Goal: Communication & Community: Connect with others

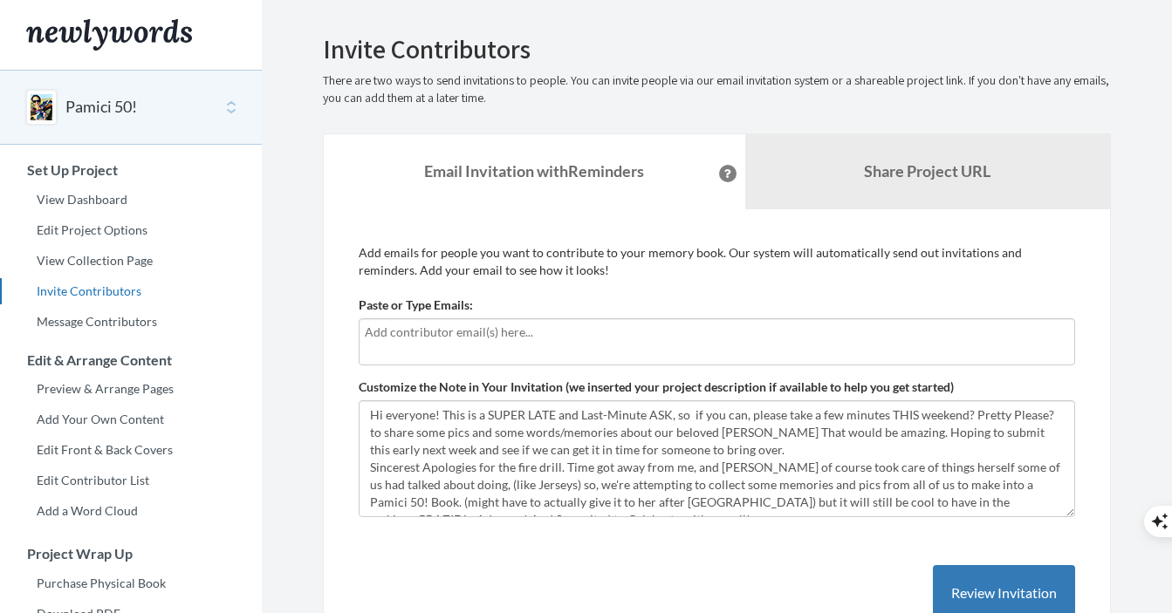
click at [505, 331] on input "text" at bounding box center [717, 332] width 704 height 19
type input "chumb"
click at [415, 328] on input "chumb" at bounding box center [717, 332] width 704 height 19
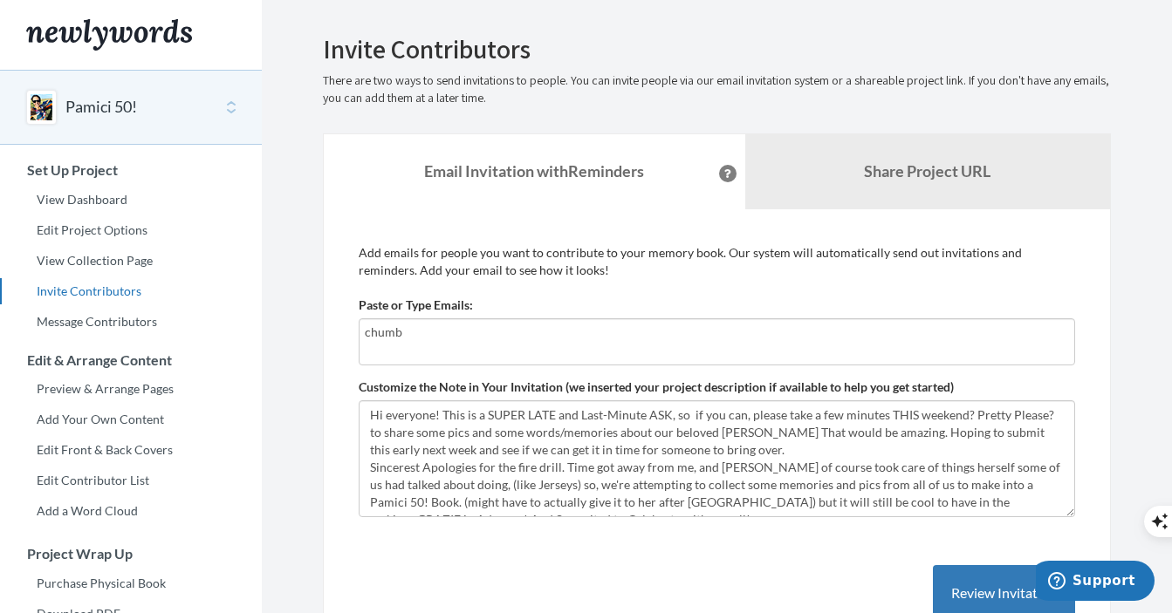
paste input "text"
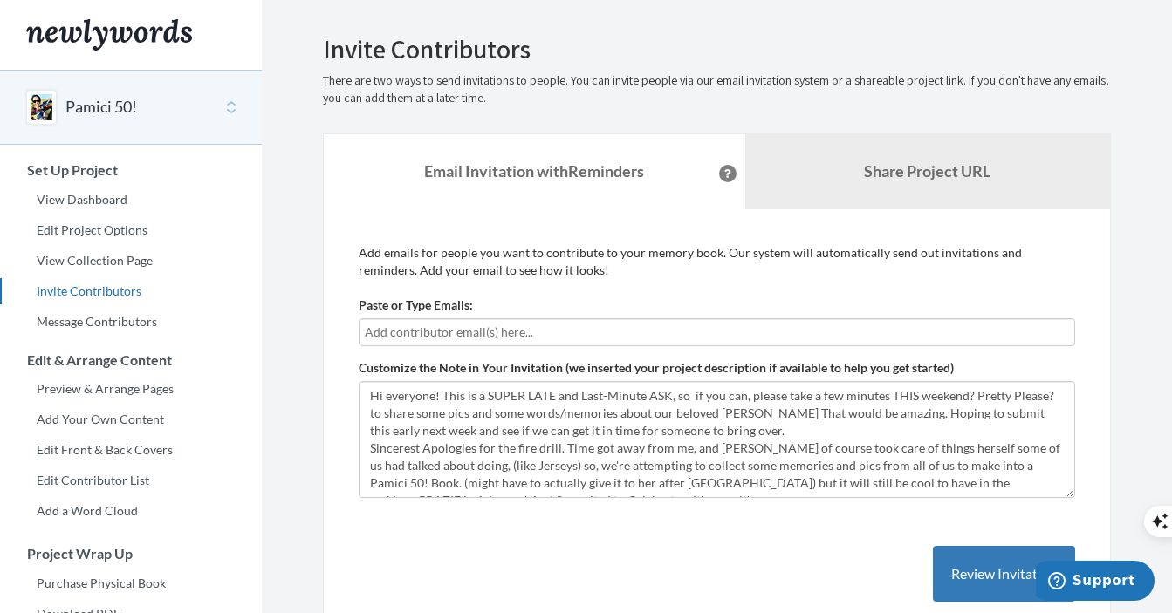
paste input "c"
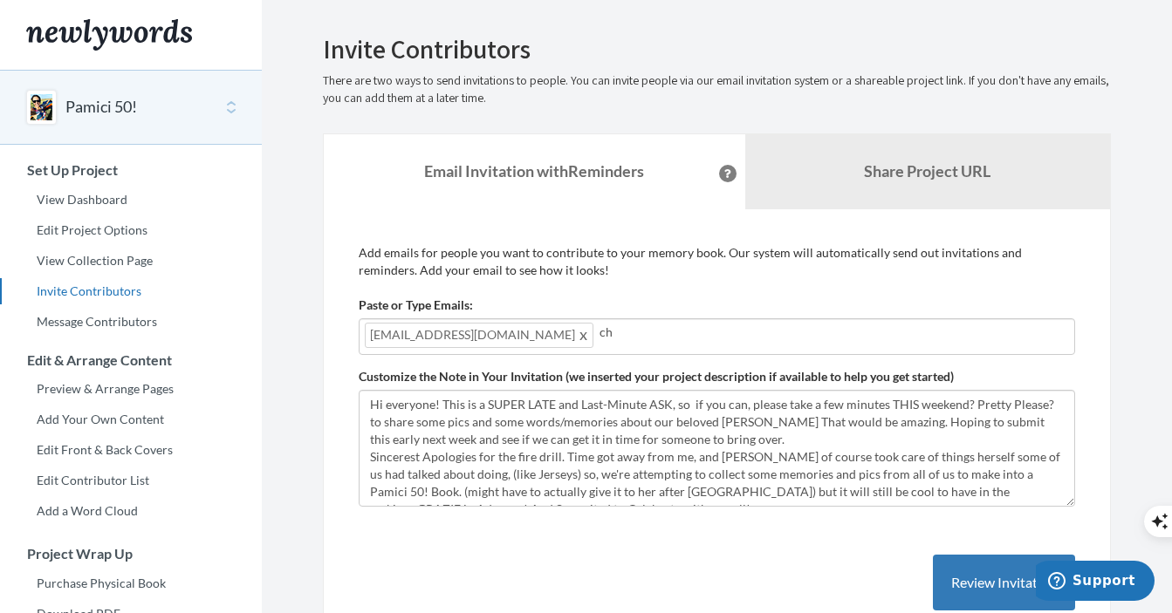
type input "c"
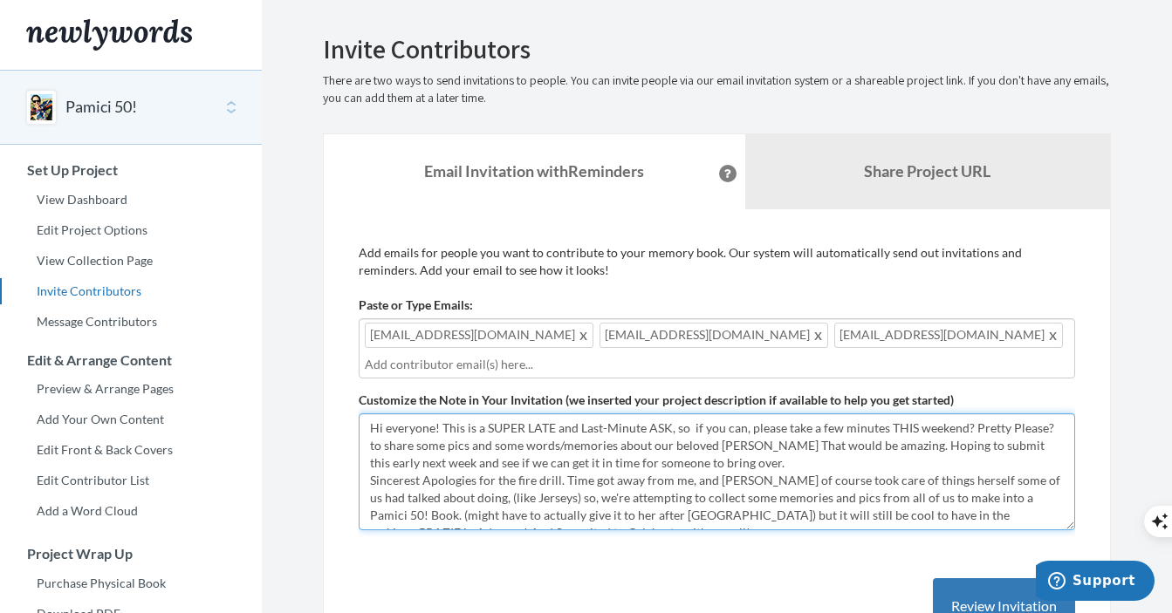
click at [367, 428] on textarea "Hi everyone! This is a SUPER LATE and Last-Minute ASK, so if you can, please ta…" at bounding box center [717, 472] width 716 height 117
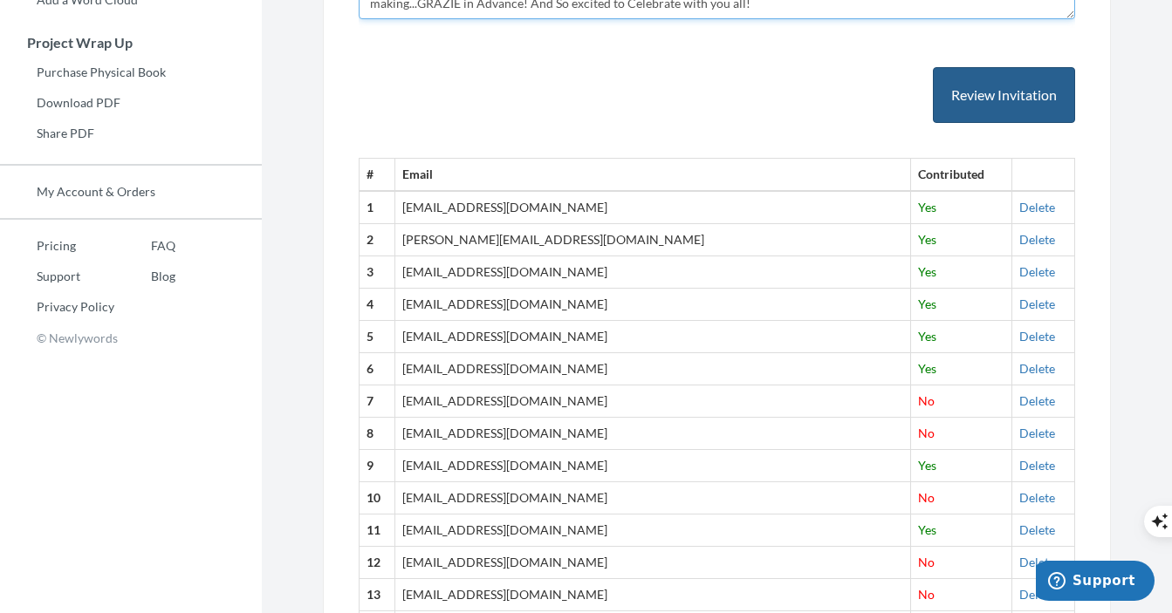
scroll to position [484, 0]
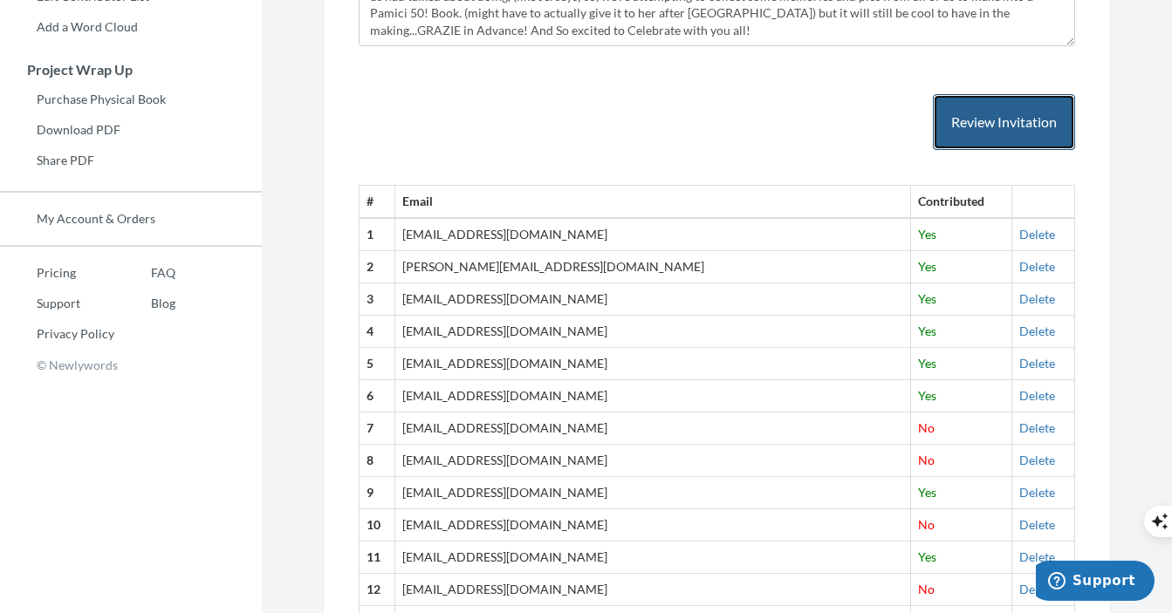
click at [1015, 136] on button "Review Invitation" at bounding box center [1004, 122] width 142 height 57
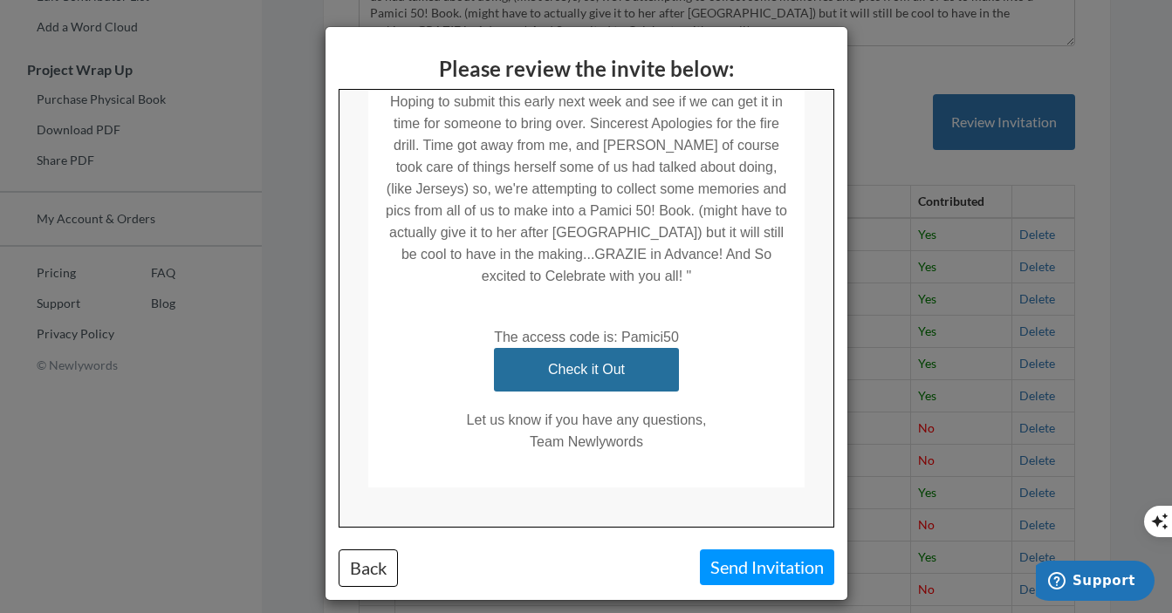
scroll to position [13, 0]
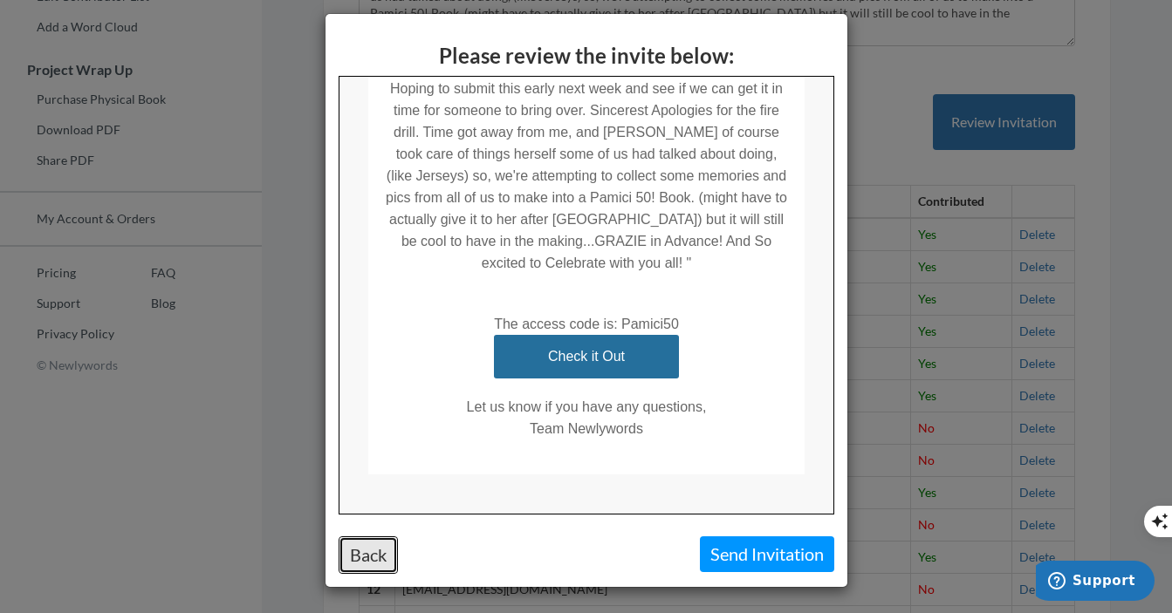
click at [360, 561] on button "Back" at bounding box center [368, 556] width 59 height 38
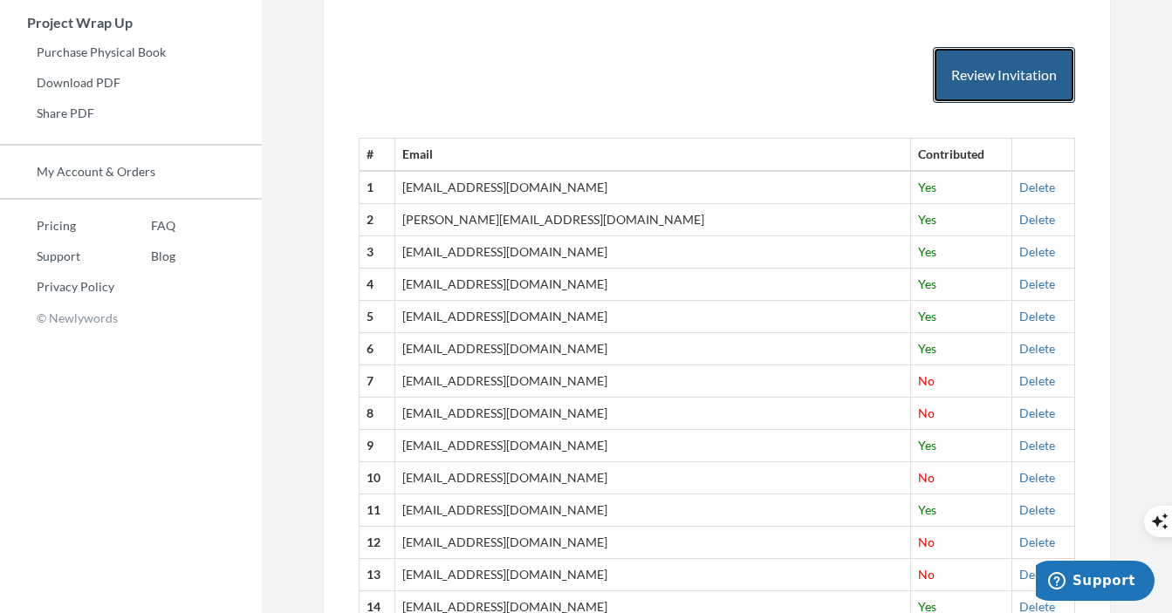
scroll to position [544, 0]
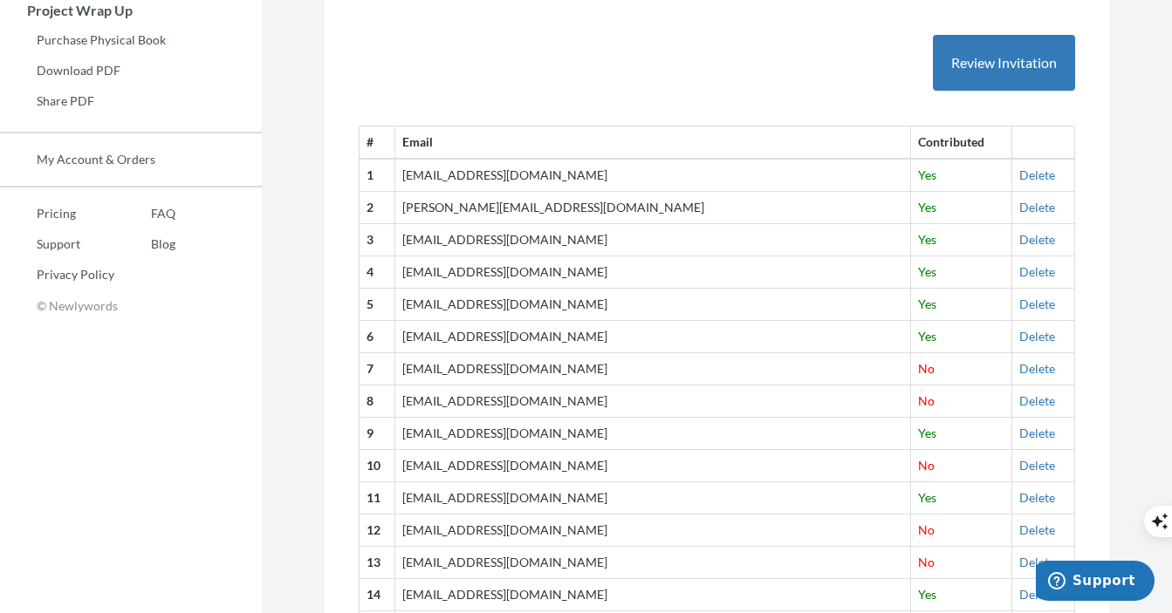
click at [1011, 146] on th at bounding box center [1042, 143] width 63 height 32
click at [1019, 174] on link "Delete" at bounding box center [1037, 175] width 36 height 15
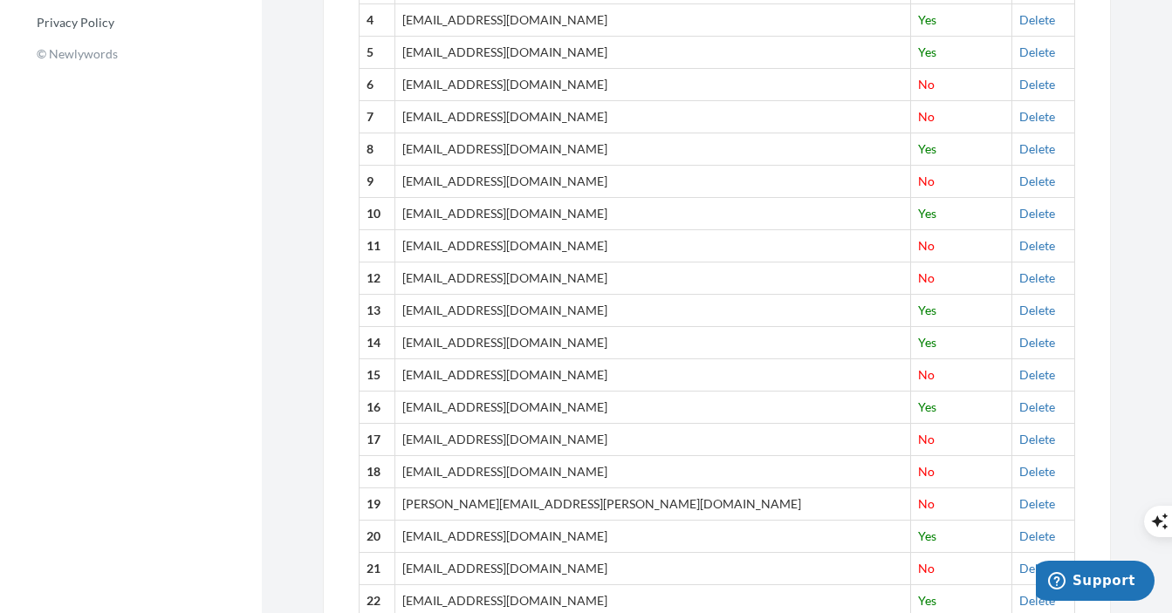
scroll to position [616, 0]
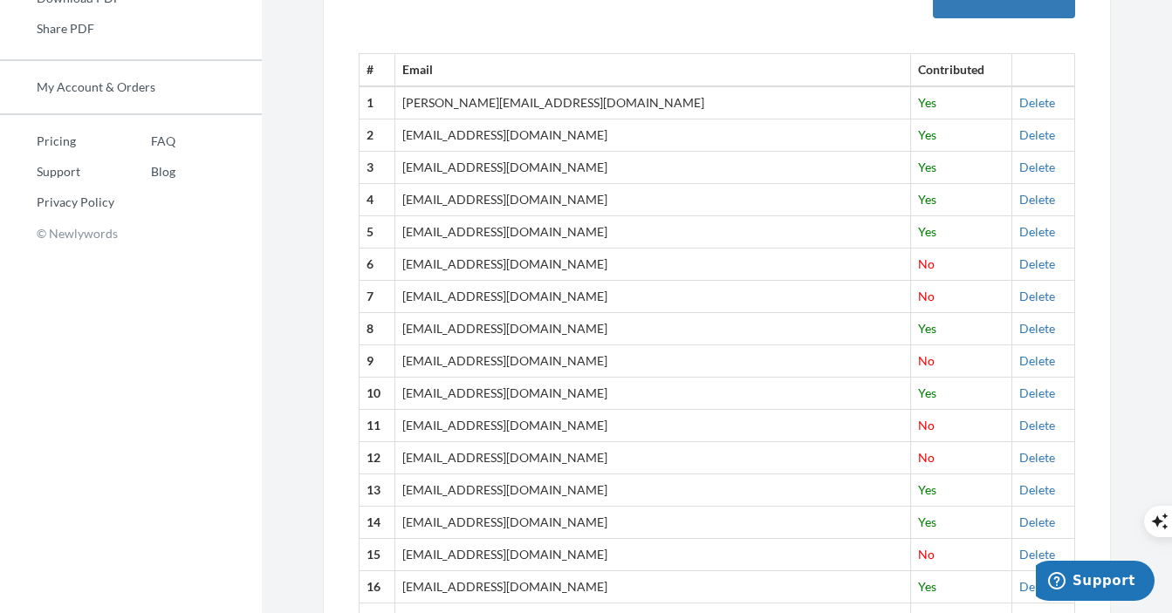
click at [1011, 111] on td "Delete" at bounding box center [1042, 102] width 63 height 32
click at [1019, 105] on link "Delete" at bounding box center [1037, 102] width 36 height 15
click at [1019, 106] on link "Delete" at bounding box center [1037, 102] width 36 height 15
click at [1019, 102] on link "Delete" at bounding box center [1037, 102] width 36 height 15
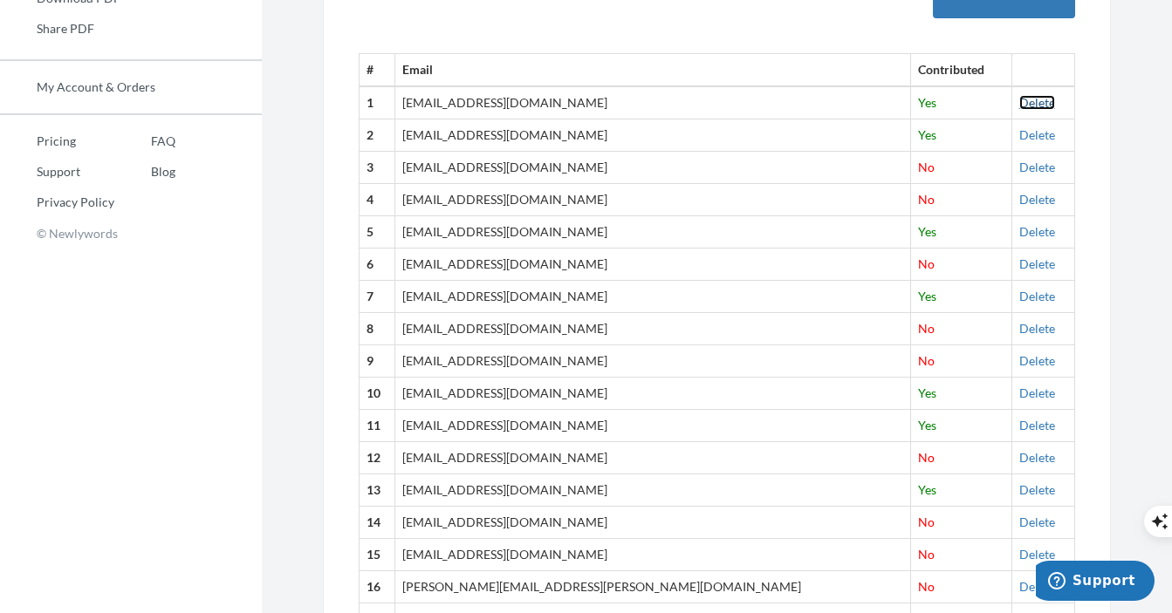
click at [1019, 106] on link "Delete" at bounding box center [1037, 102] width 36 height 15
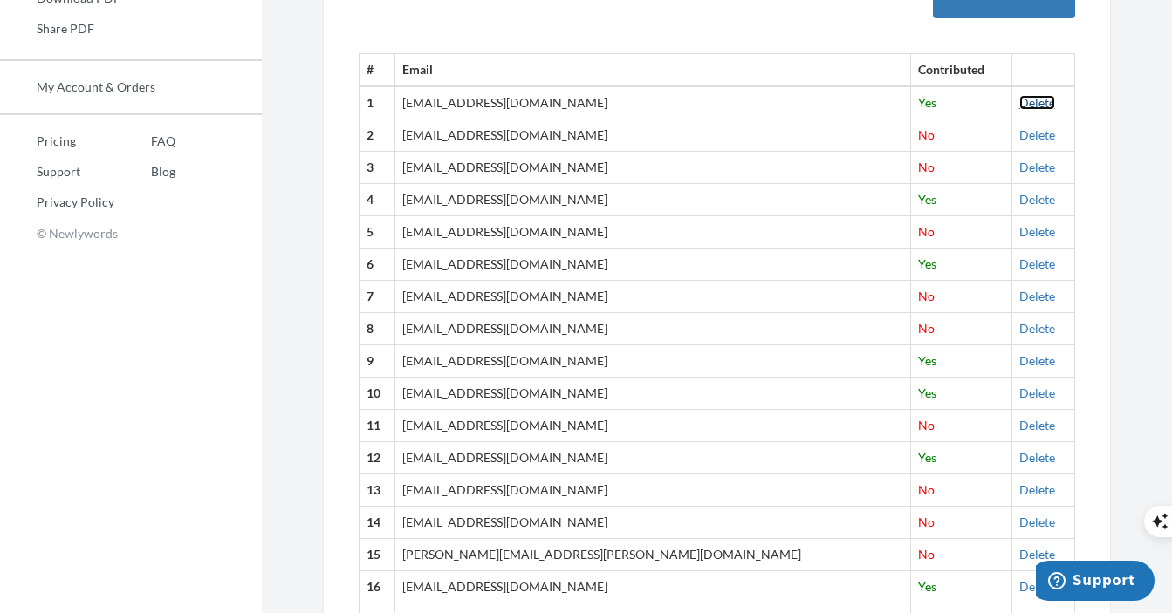
click at [1019, 104] on link "Delete" at bounding box center [1037, 102] width 36 height 15
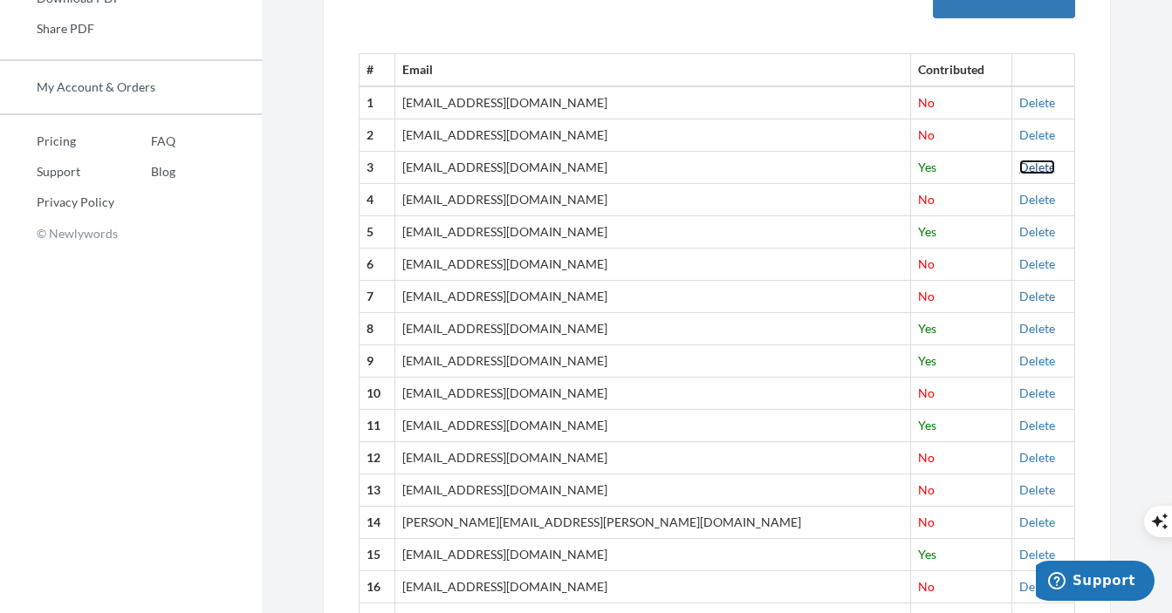
click at [1019, 172] on link "Delete" at bounding box center [1037, 167] width 36 height 15
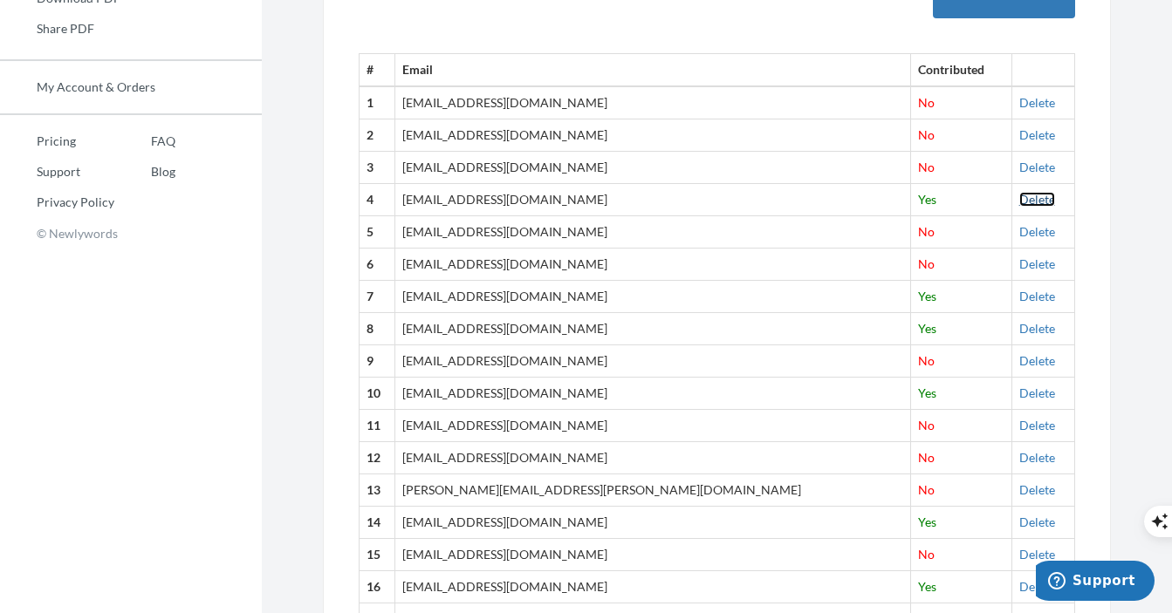
click at [1019, 202] on link "Delete" at bounding box center [1037, 199] width 36 height 15
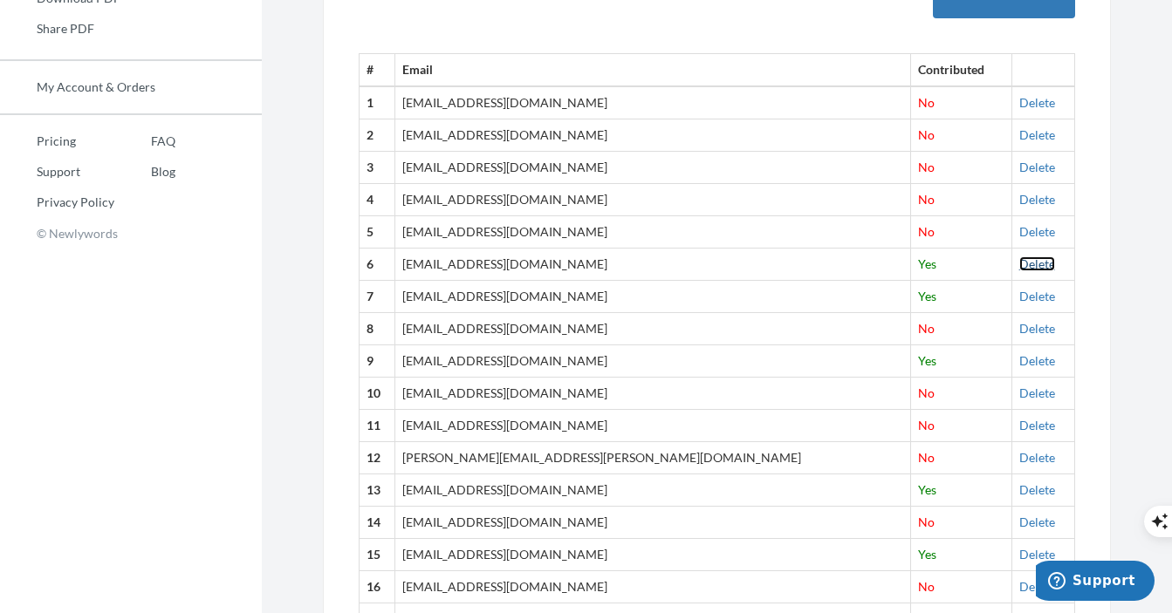
click at [1019, 262] on link "Delete" at bounding box center [1037, 264] width 36 height 15
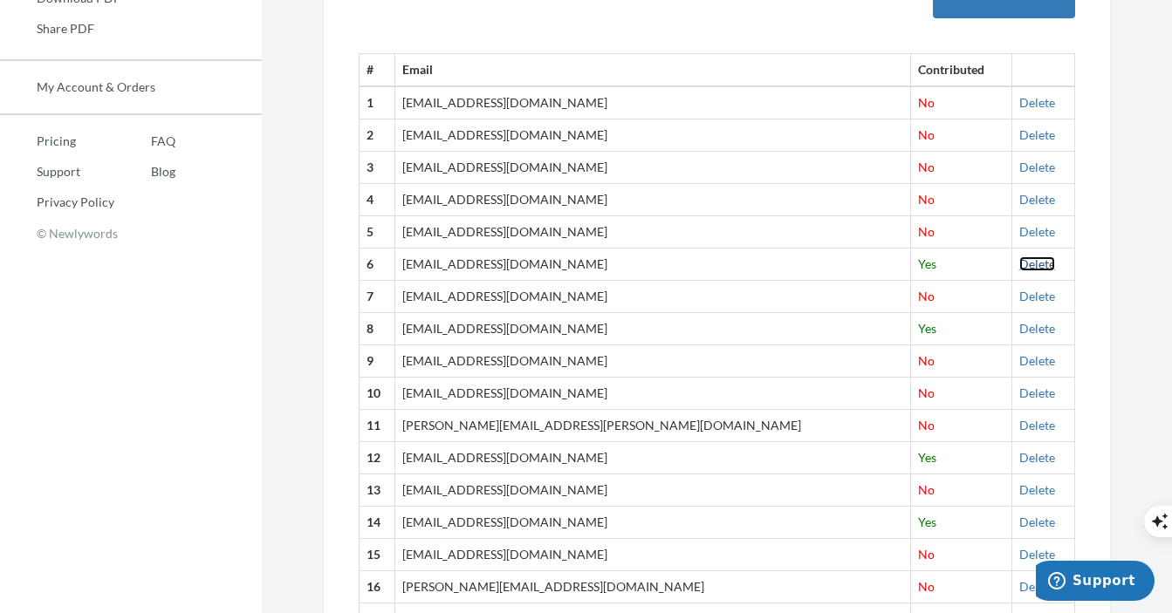
click at [1019, 269] on link "Delete" at bounding box center [1037, 264] width 36 height 15
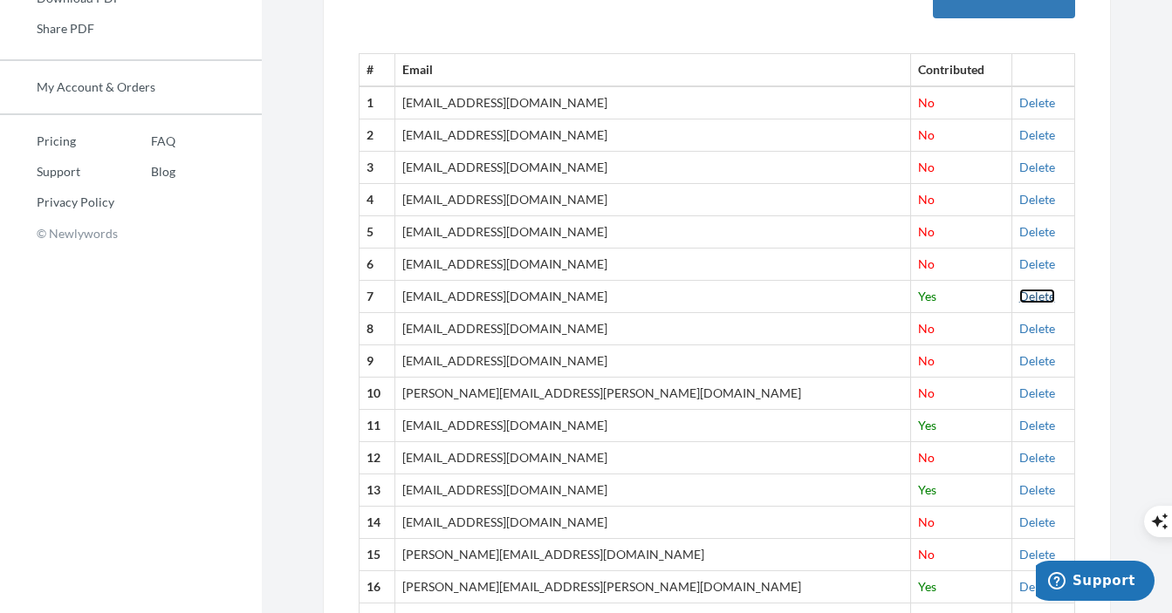
click at [1019, 295] on link "Delete" at bounding box center [1037, 296] width 36 height 15
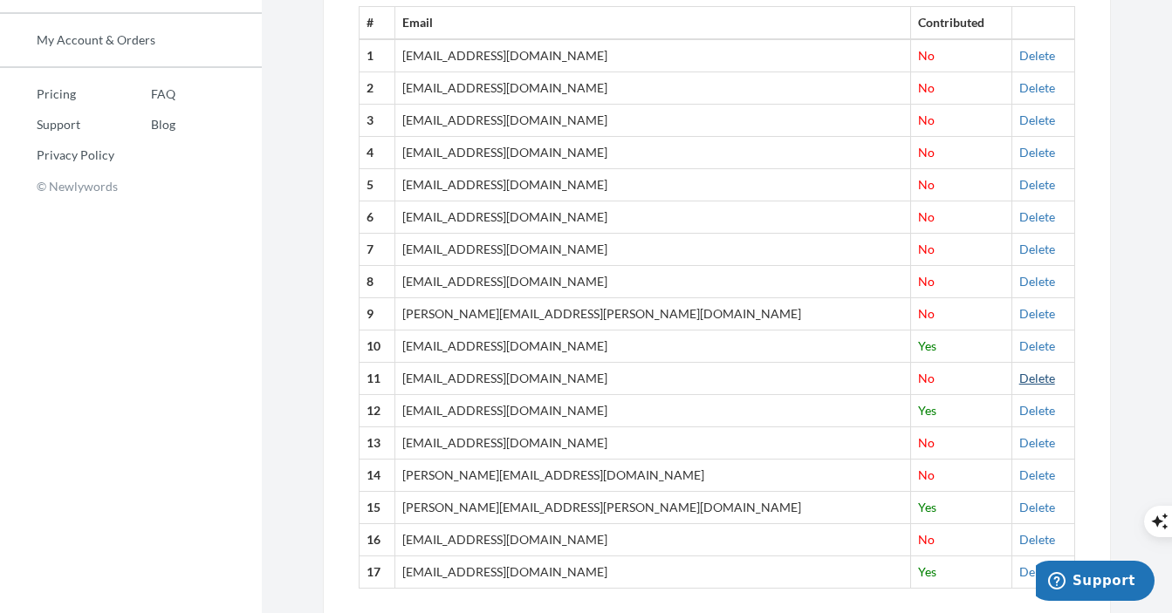
scroll to position [672, 0]
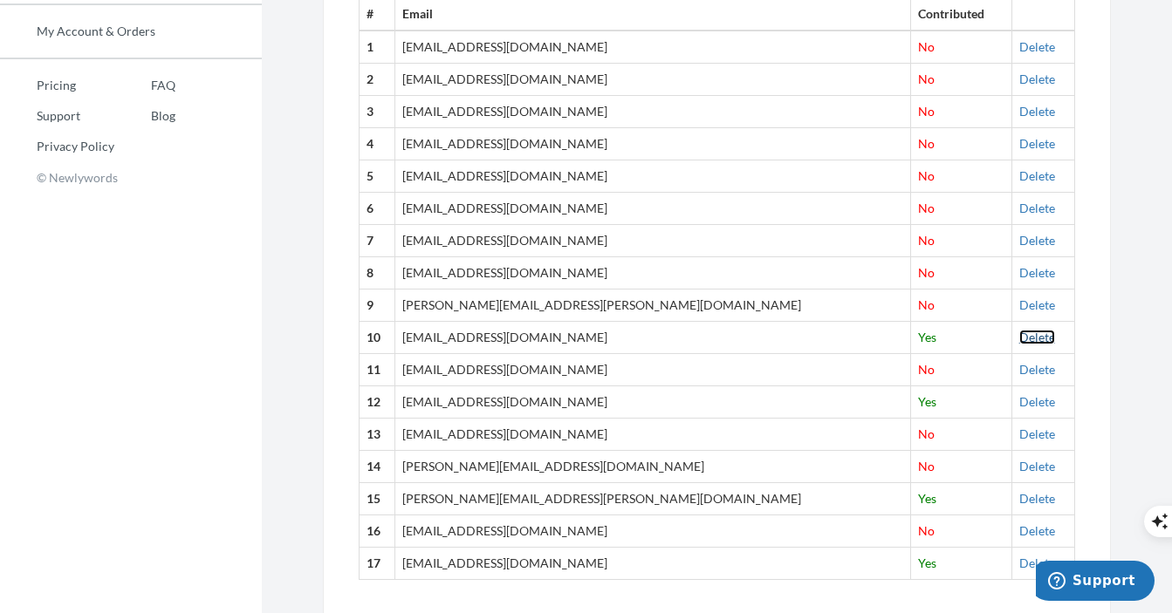
click at [1019, 339] on link "Delete" at bounding box center [1037, 337] width 36 height 15
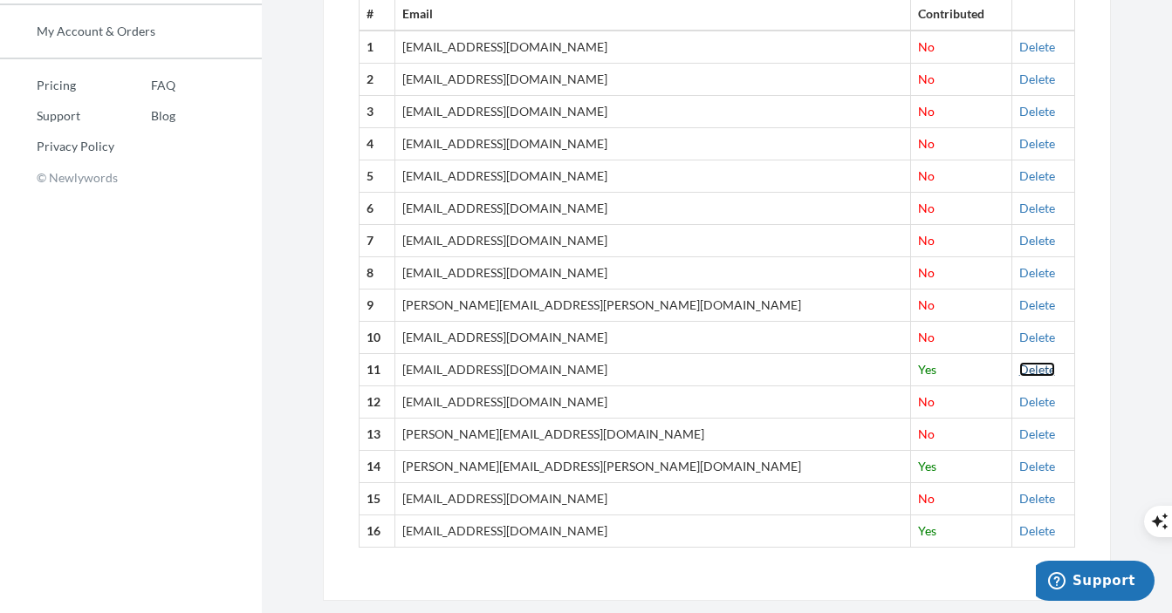
click at [1019, 370] on link "Delete" at bounding box center [1037, 369] width 36 height 15
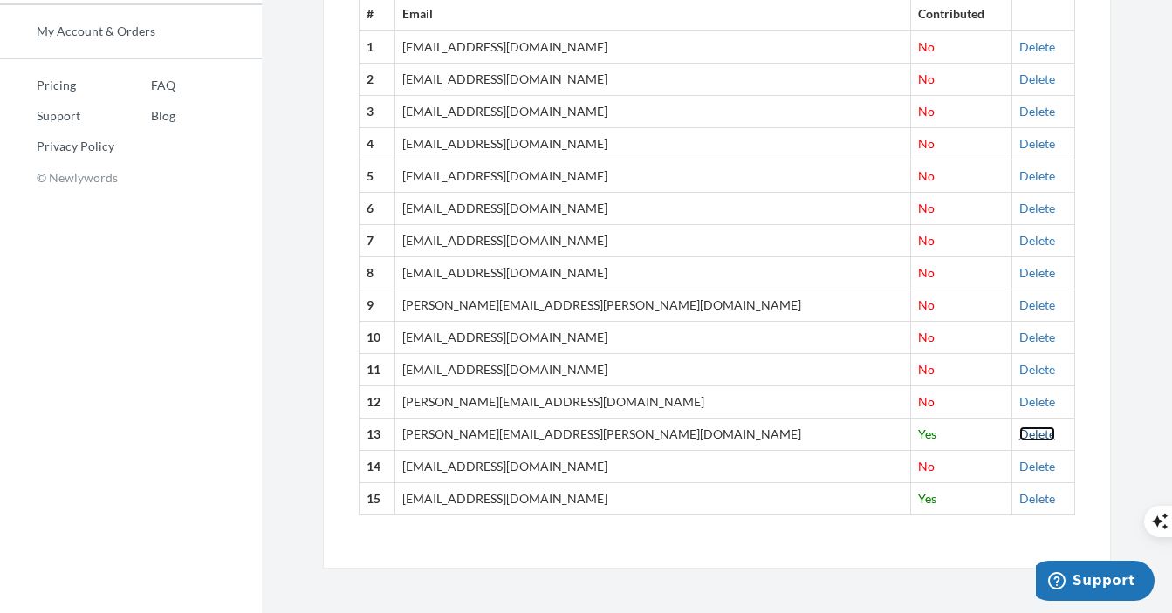
click at [1019, 435] on link "Delete" at bounding box center [1037, 434] width 36 height 15
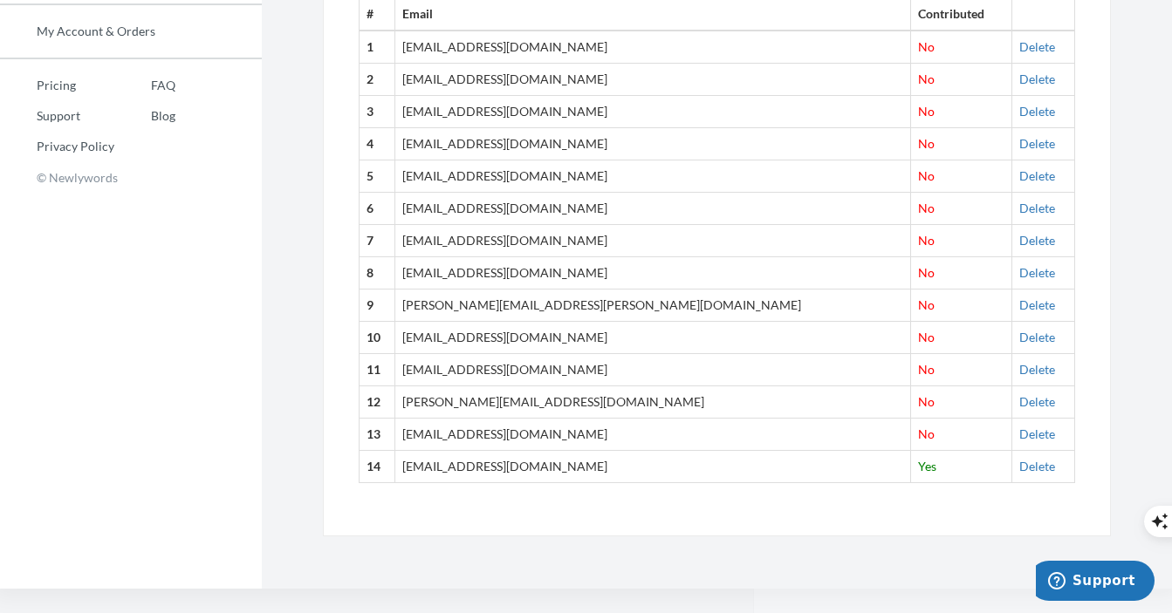
scroll to position [647, 0]
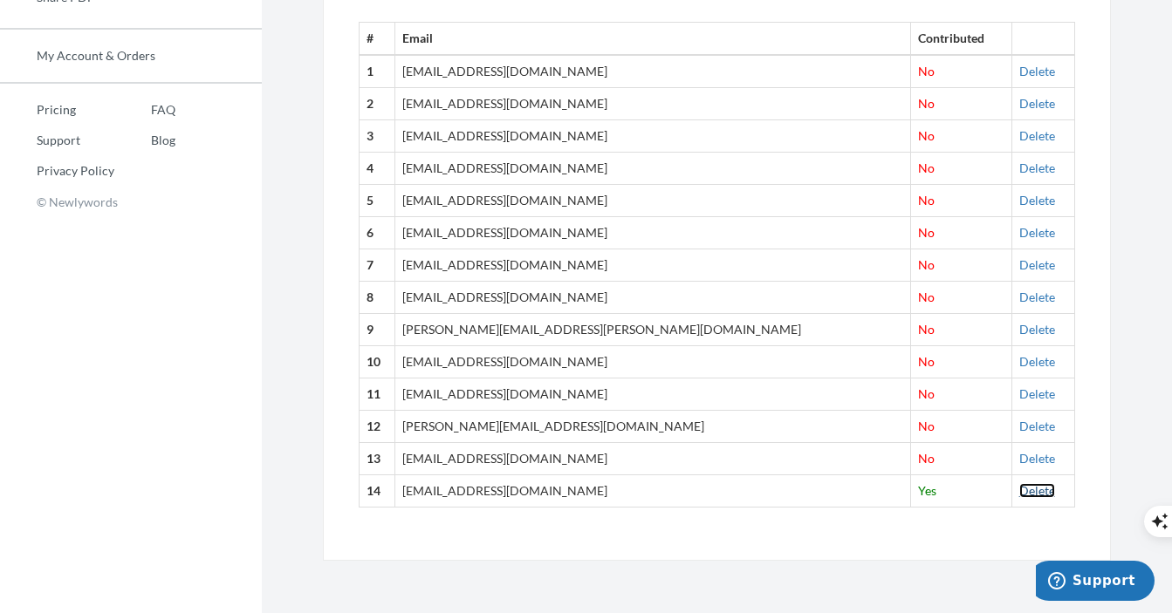
click at [1019, 493] on link "Delete" at bounding box center [1037, 490] width 36 height 15
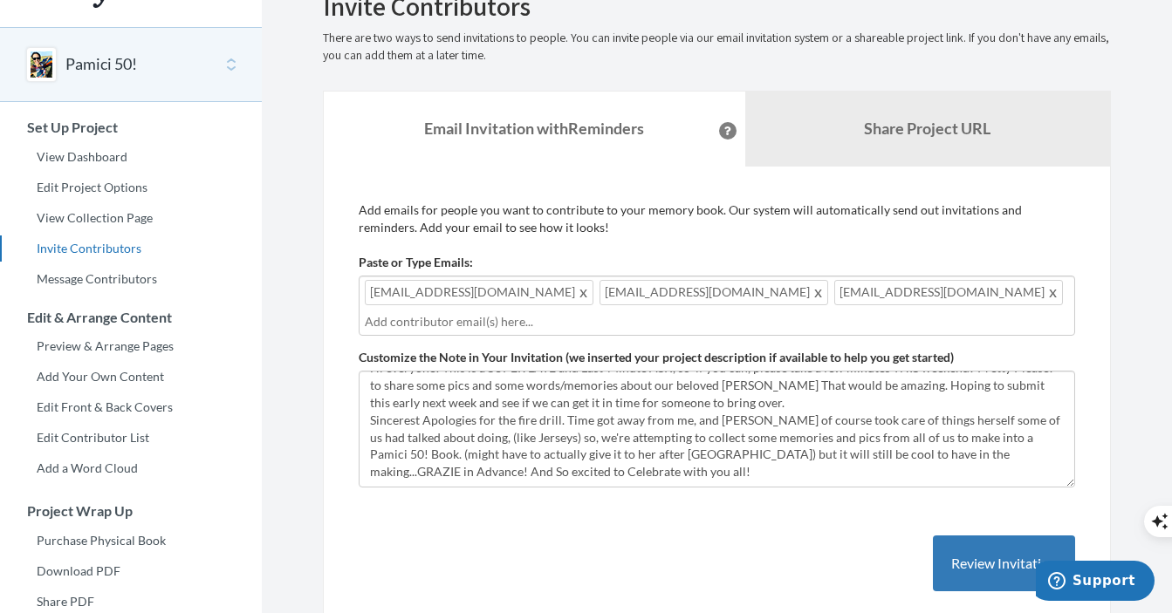
scroll to position [0, 0]
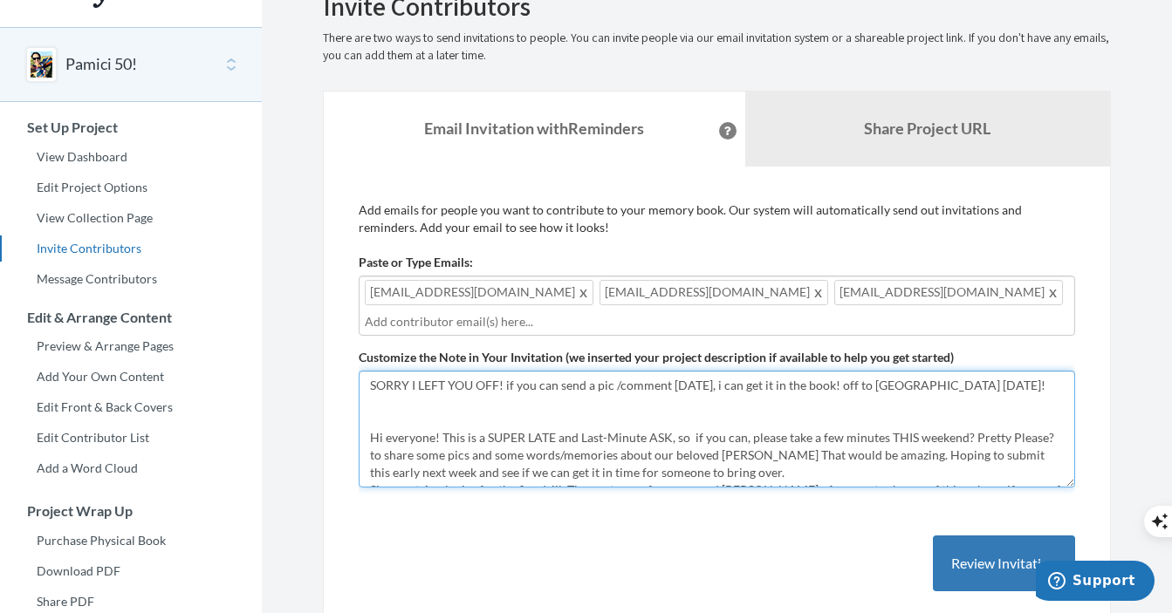
click at [369, 386] on textarea "Hi everyone! This is a SUPER LATE and Last-Minute ASK, so if you can, please ta…" at bounding box center [717, 429] width 716 height 117
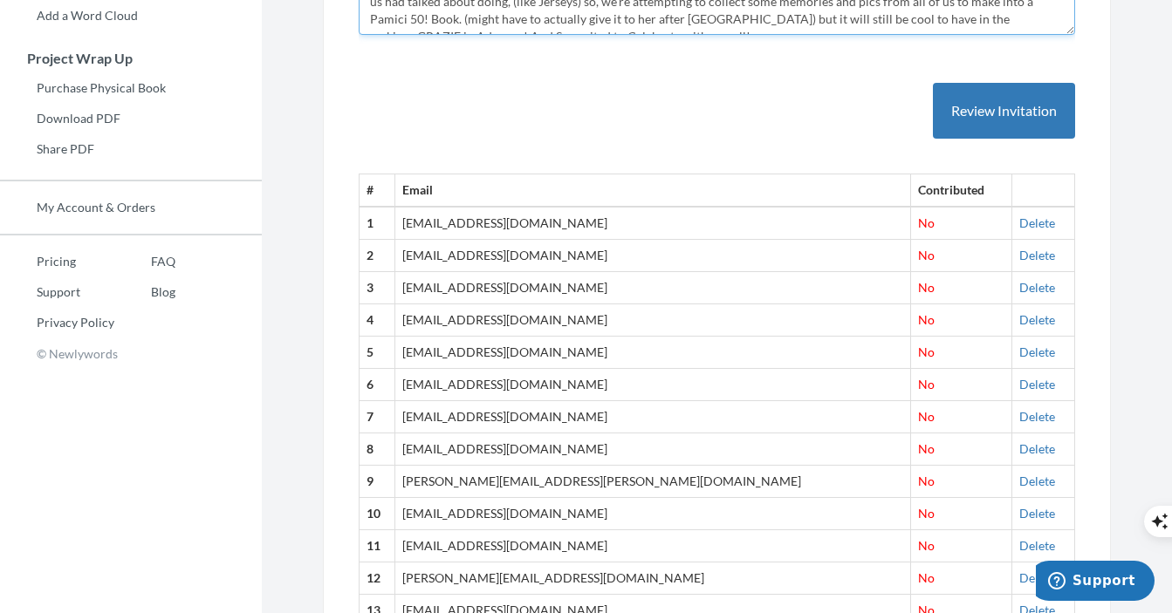
scroll to position [234, 0]
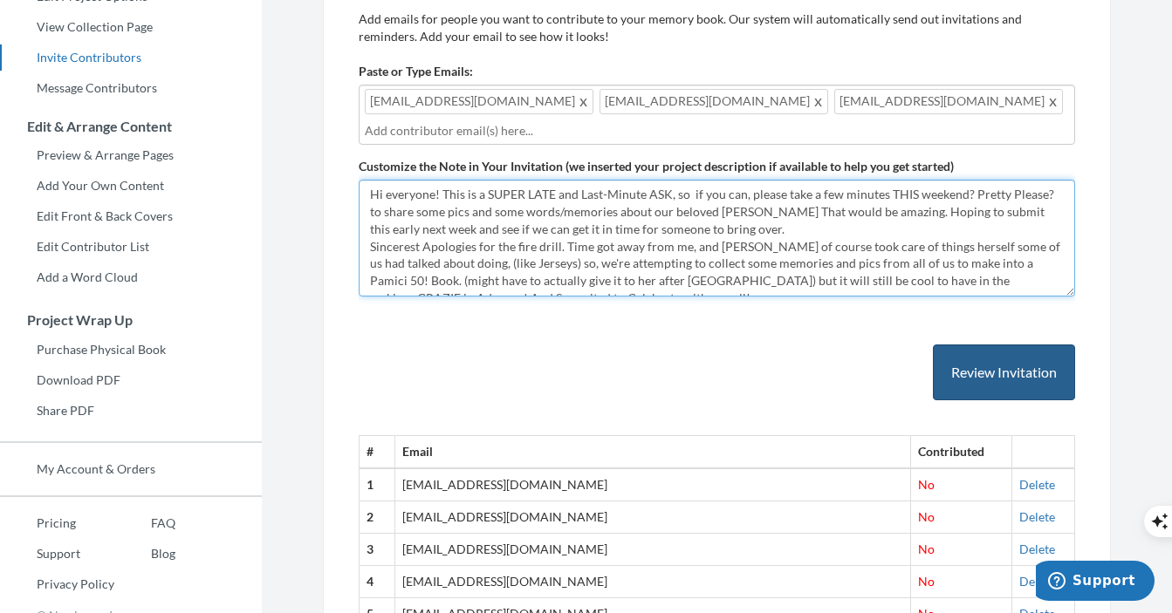
type textarea "CHUMBLES! SORRY I LEFT YOU OFF! if you can send a pic /comment [DATE], i can ge…"
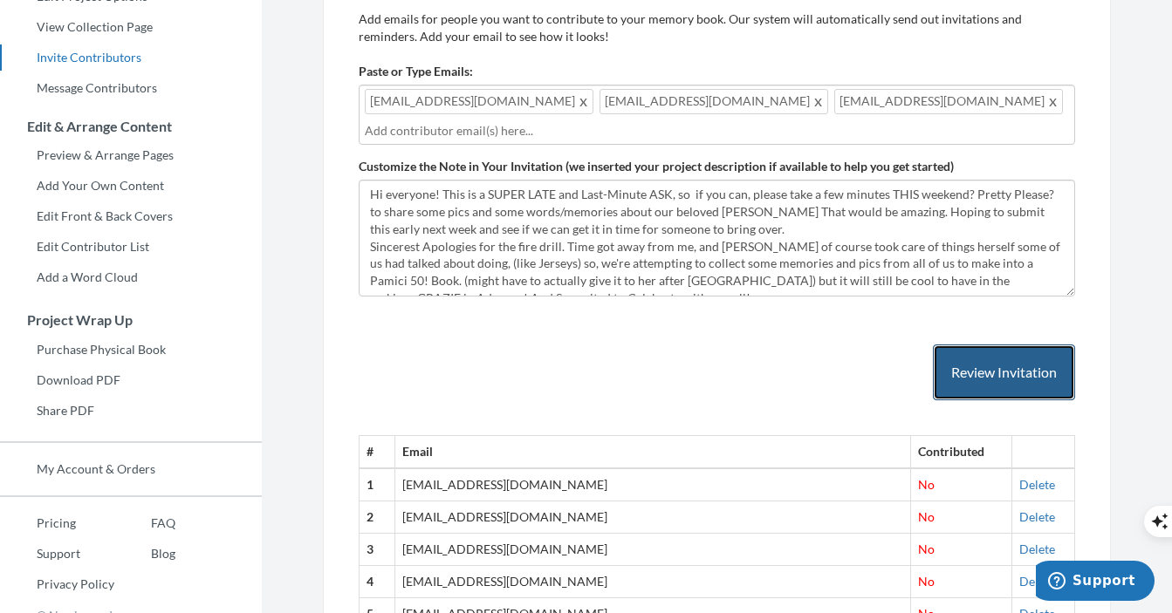
click at [1004, 360] on button "Review Invitation" at bounding box center [1004, 373] width 142 height 57
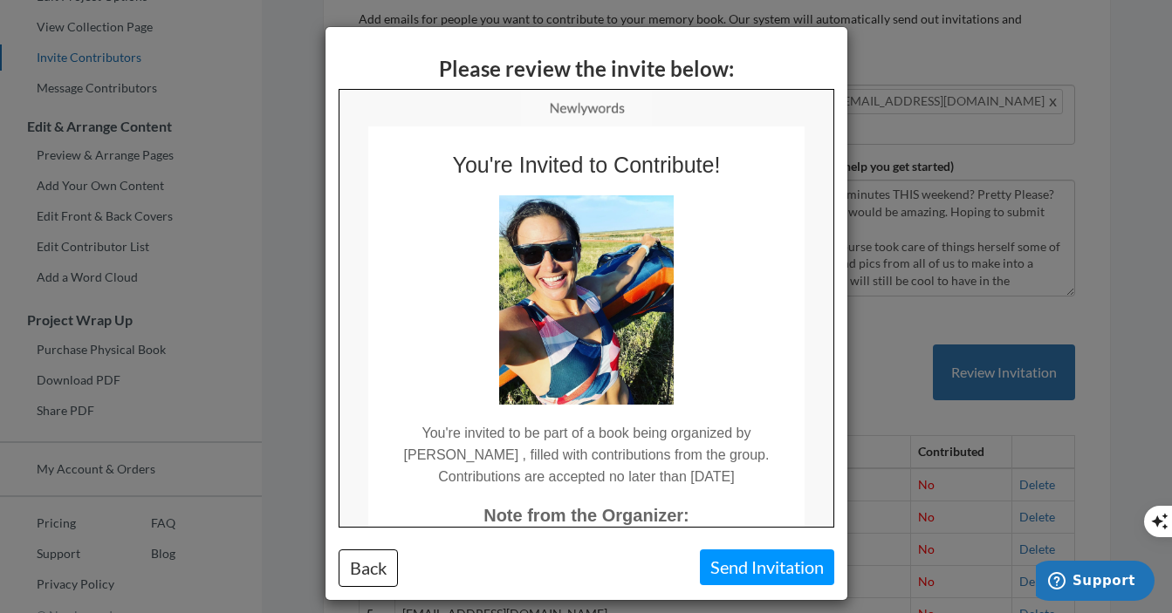
scroll to position [0, 0]
click at [777, 565] on button "Send Invitation" at bounding box center [767, 568] width 134 height 36
